Goal: Complete application form

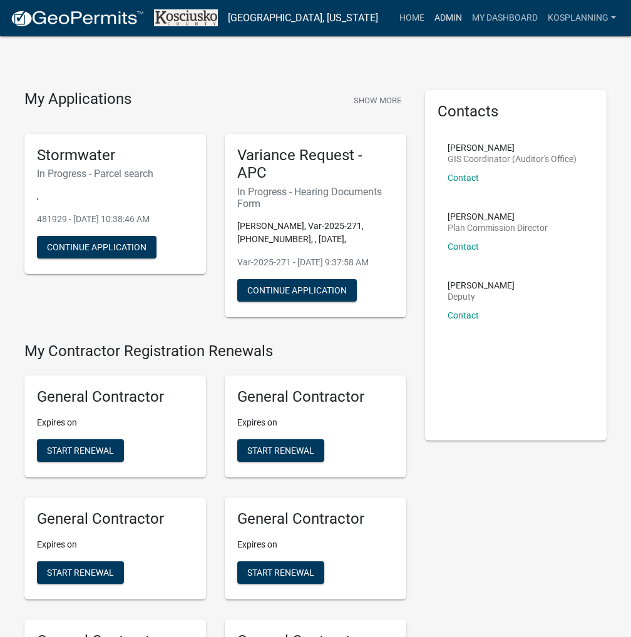
click at [446, 18] on link "Admin" at bounding box center [448, 18] width 38 height 24
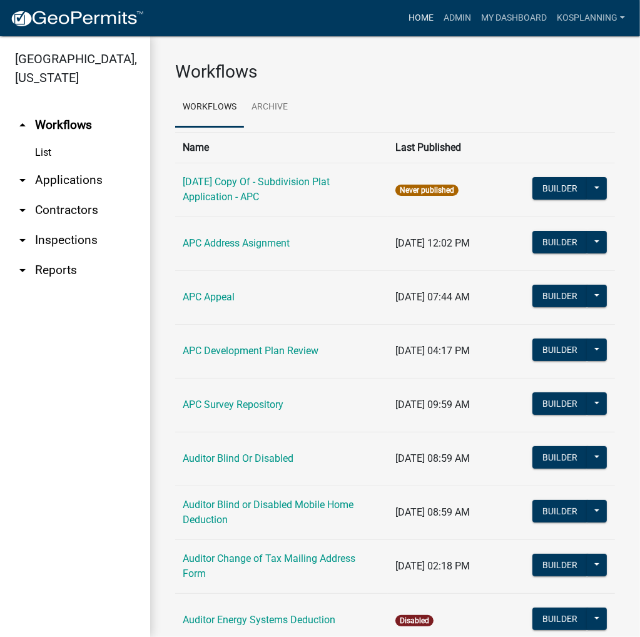
click at [428, 19] on link "Home" at bounding box center [421, 18] width 35 height 24
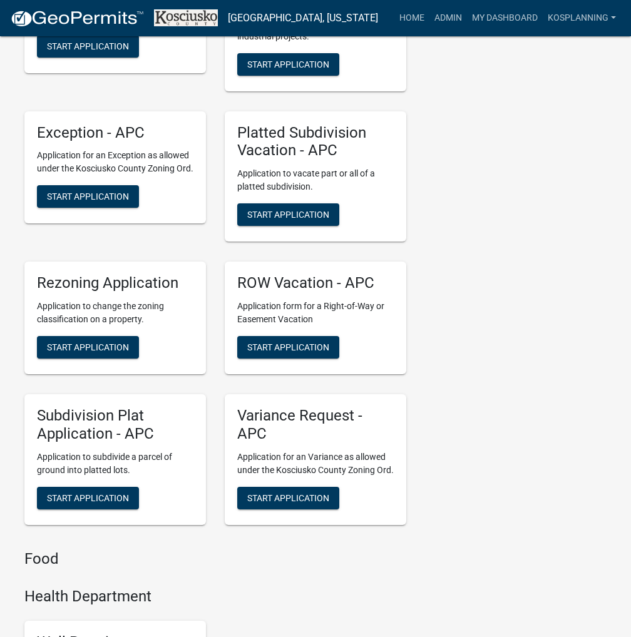
scroll to position [3381, 0]
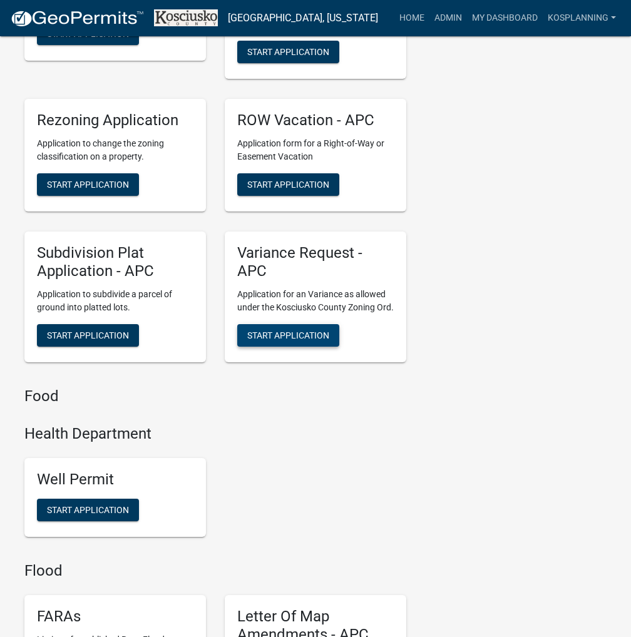
click at [277, 340] on span "Start Application" at bounding box center [288, 335] width 82 height 10
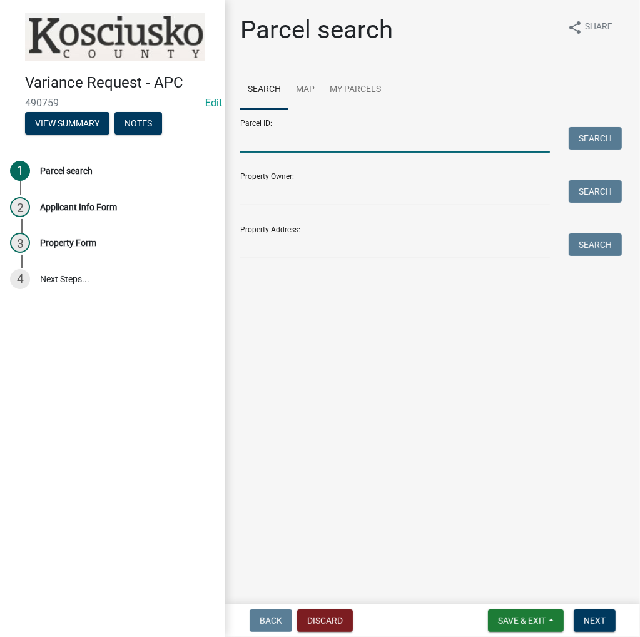
click at [328, 140] on input "Parcel ID:" at bounding box center [395, 140] width 310 height 26
type input "029-053-"
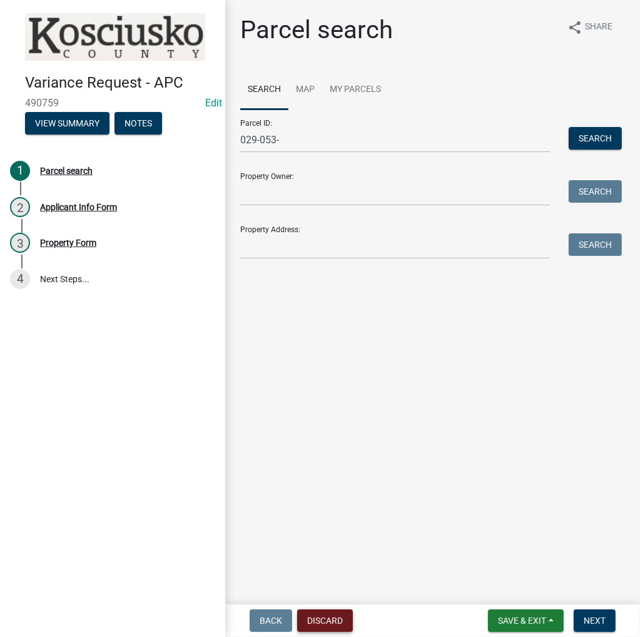
click at [336, 622] on button "Discard" at bounding box center [325, 621] width 56 height 23
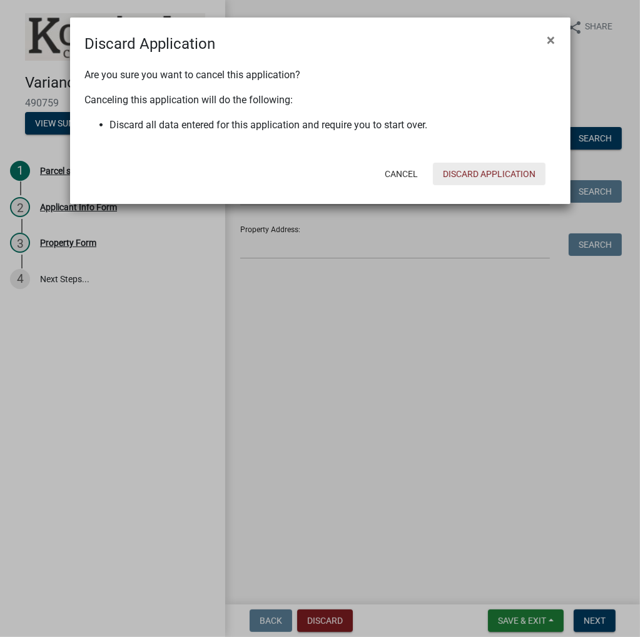
click at [474, 173] on button "Discard Application" at bounding box center [489, 174] width 113 height 23
